Goal: Task Accomplishment & Management: Use online tool/utility

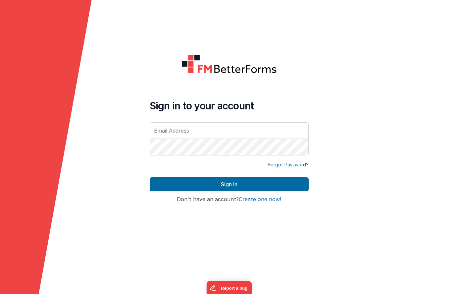
click at [193, 133] on input "text" at bounding box center [229, 130] width 159 height 17
click at [165, 127] on input "text" at bounding box center [229, 130] width 159 height 17
type input "[EMAIL_ADDRESS][DOMAIN_NAME]"
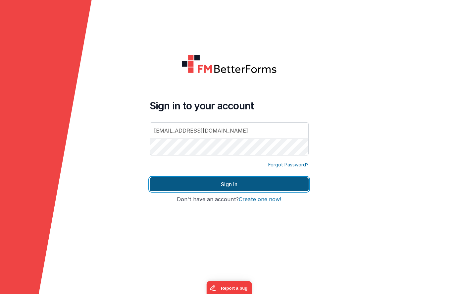
click at [236, 184] on button "Sign In" at bounding box center [229, 184] width 159 height 14
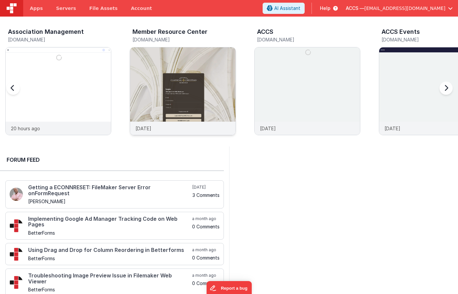
click at [170, 73] on img at bounding box center [182, 99] width 105 height 105
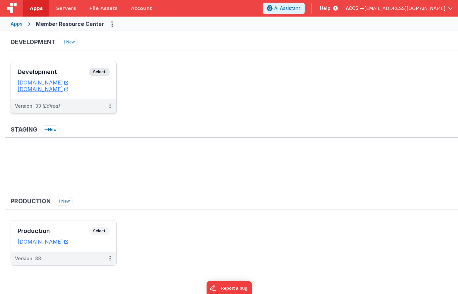
click at [76, 73] on h3 "Development" at bounding box center [54, 72] width 72 height 7
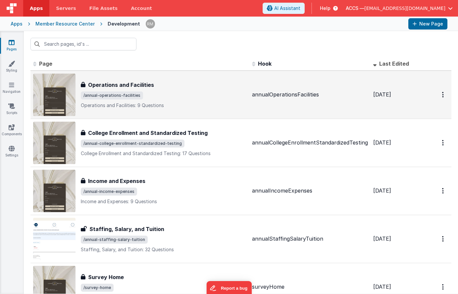
click at [236, 101] on div "Operations and Facilities Operations and Facilities /annual-operations-faciliti…" at bounding box center [164, 95] width 166 height 28
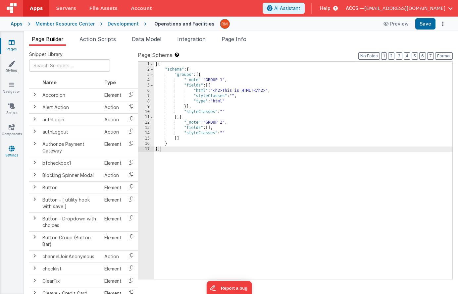
click at [19, 147] on link "Settings" at bounding box center [12, 151] width 24 height 13
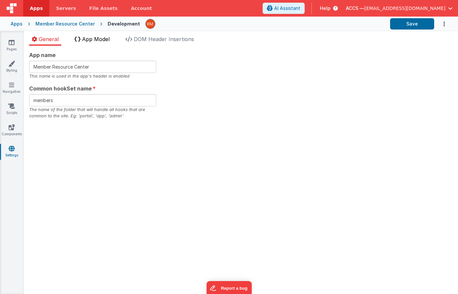
click at [89, 40] on span "App Model" at bounding box center [96, 39] width 28 height 7
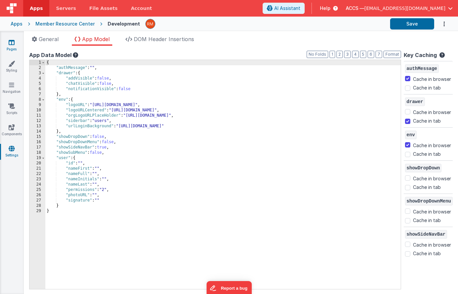
click at [12, 42] on icon at bounding box center [12, 42] width 6 height 7
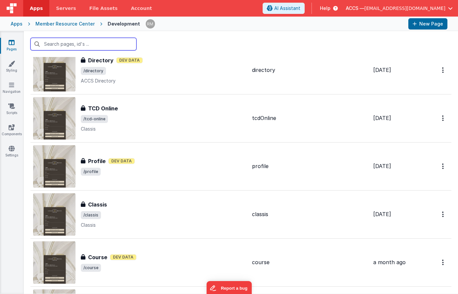
scroll to position [463, 0]
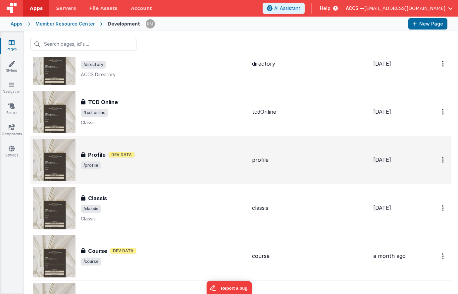
click at [142, 166] on span "/profile" at bounding box center [164, 165] width 166 height 8
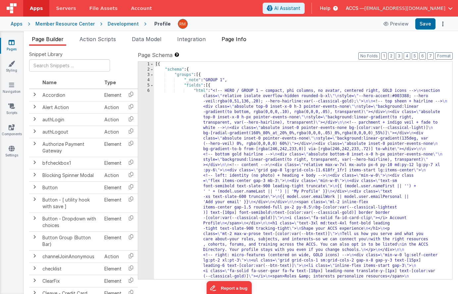
click at [239, 43] on li "Page Info" at bounding box center [234, 40] width 30 height 11
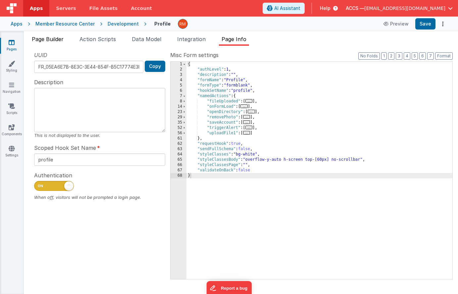
click at [52, 40] on span "Page Builder" at bounding box center [48, 39] width 32 height 7
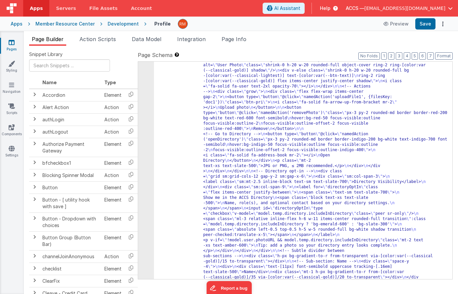
scroll to position [281, 0]
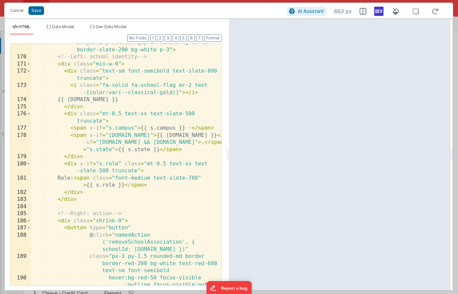
scroll to position [1969, 0]
click at [154, 160] on div "class = "flex flex-col sm:flex-row sm:items-center sm:justify-between gap-2 rou…" at bounding box center [126, 181] width 191 height 299
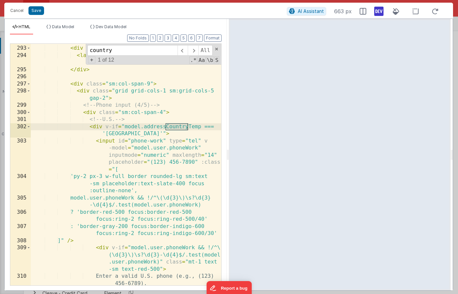
scroll to position [3315, 0]
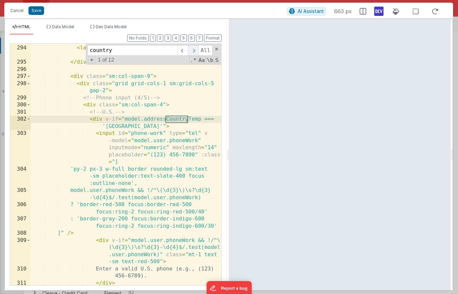
type input "country"
click at [191, 52] on span at bounding box center [193, 50] width 10 height 11
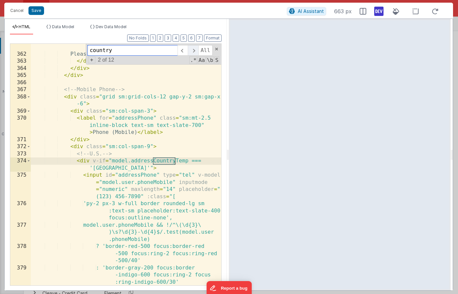
click at [191, 53] on span at bounding box center [193, 50] width 10 height 11
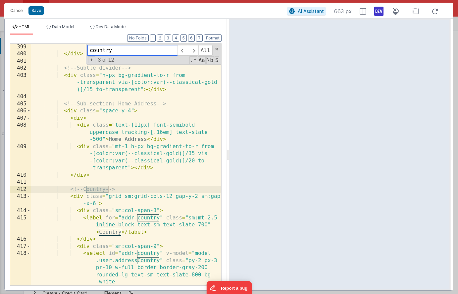
scroll to position [4559, 0]
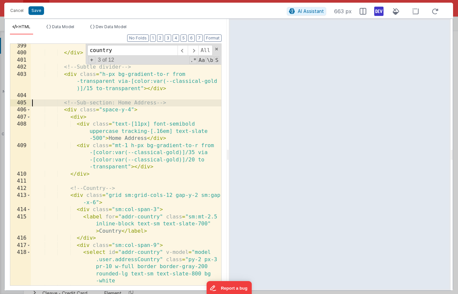
click at [33, 102] on div "</ div > <!-- Subtle divider --> < div class = "h-px bg-gradient-to-r from -tra…" at bounding box center [126, 173] width 191 height 263
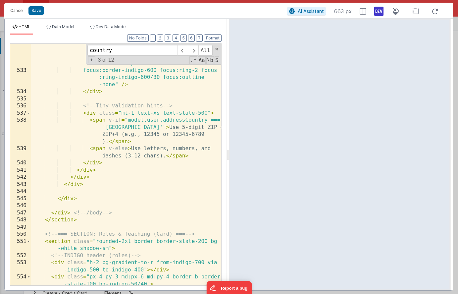
scroll to position [6099, 0]
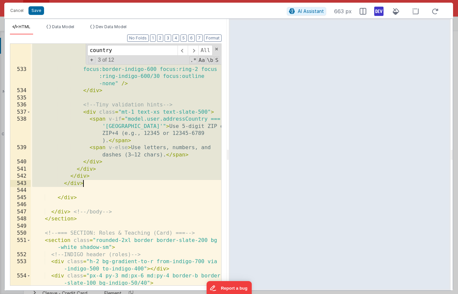
click at [97, 184] on div "< input id = "addr-postal" v-model = "model .user.addressPostal" :placeholder =…" at bounding box center [126, 158] width 191 height 327
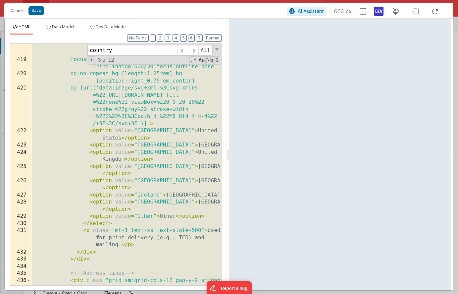
scroll to position [4564, 0]
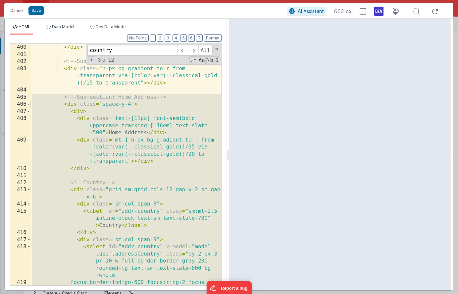
click at [29, 106] on span at bounding box center [29, 104] width 4 height 7
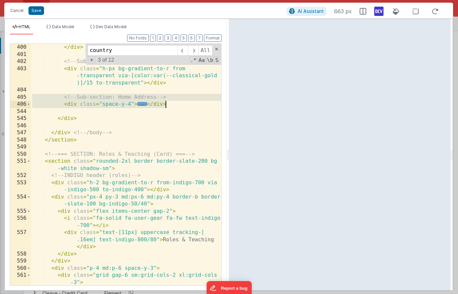
click at [185, 105] on div "</ div > <!-- Subtle divider --> < div class = "h-px bg-gradient-to-r from -tra…" at bounding box center [126, 172] width 191 height 256
drag, startPoint x: 189, startPoint y: 107, endPoint x: 18, endPoint y: 96, distance: 171.0
click at [18, 96] on div "400 401 402 403 404 405 406 544 545 546 547 548 549 550 551 552 553 554 555 556…" at bounding box center [116, 164] width 212 height 242
